Goal: Navigation & Orientation: Find specific page/section

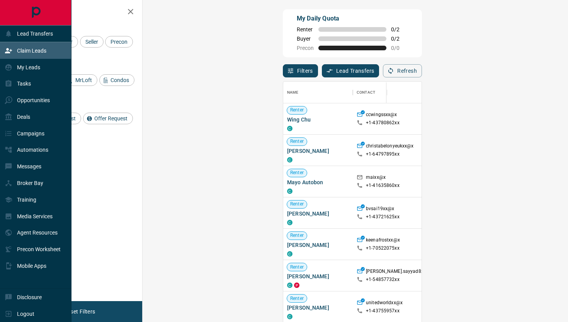
scroll to position [245, 409]
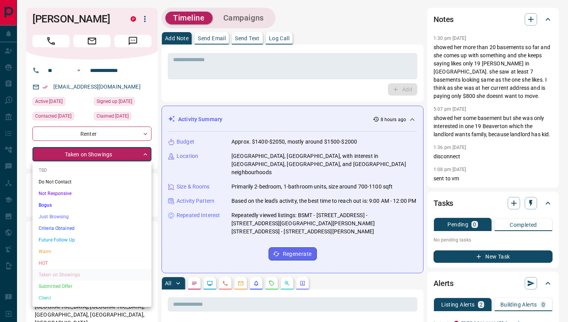
click at [11, 48] on div at bounding box center [284, 161] width 568 height 322
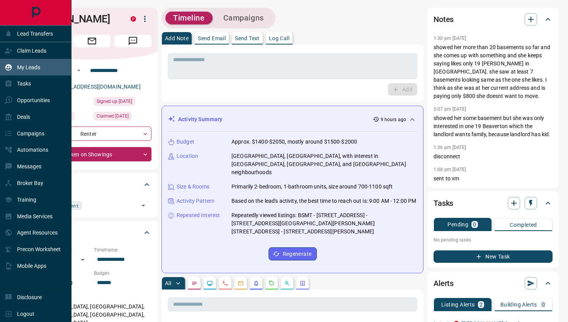
click at [30, 67] on p "My Leads" at bounding box center [28, 67] width 23 height 6
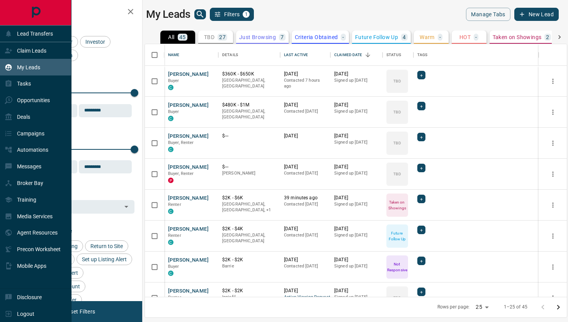
scroll to position [253, 422]
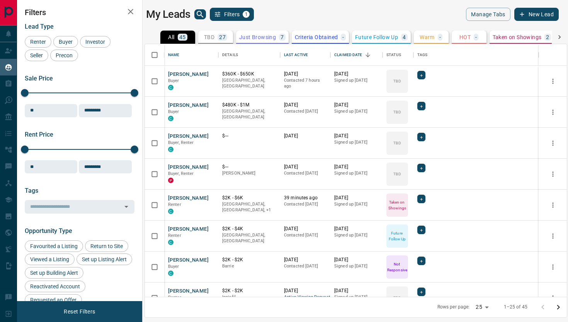
click at [152, 27] on div "All 45 TBD 27 Do Not Contact - Not Responsive 2 Bogus 3 Just Browsing 7 Criteri…" at bounding box center [353, 166] width 430 height 278
click at [201, 15] on icon "search button" at bounding box center [200, 14] width 7 height 7
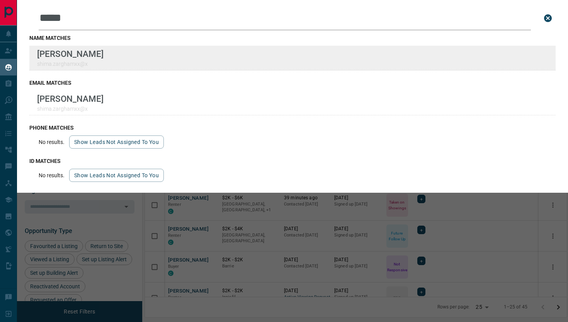
type input "*****"
click at [0, 0] on div "Lead Transfers Claim Leads My Leads Tasks Opportunities Deals Campaigns Automat…" at bounding box center [284, 156] width 568 height 312
